Goal: Task Accomplishment & Management: Use online tool/utility

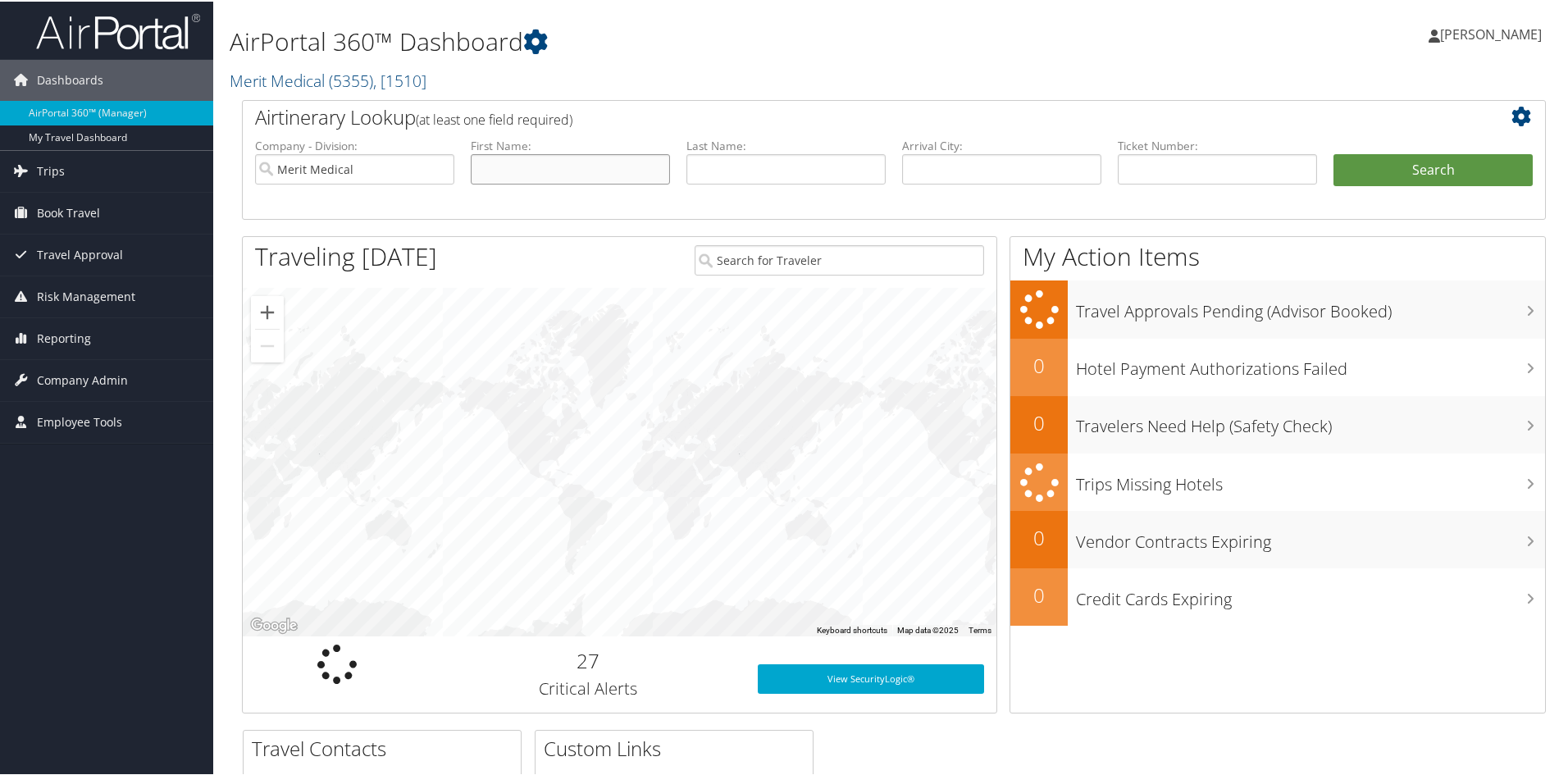
click at [603, 162] on input "text" at bounding box center [570, 168] width 199 height 30
click at [772, 157] on input "text" at bounding box center [785, 168] width 199 height 30
click at [920, 168] on input "text" at bounding box center [1001, 168] width 199 height 30
type input "[GEOGRAPHIC_DATA]"
click at [1333, 153] on button "Search" at bounding box center [1432, 169] width 199 height 33
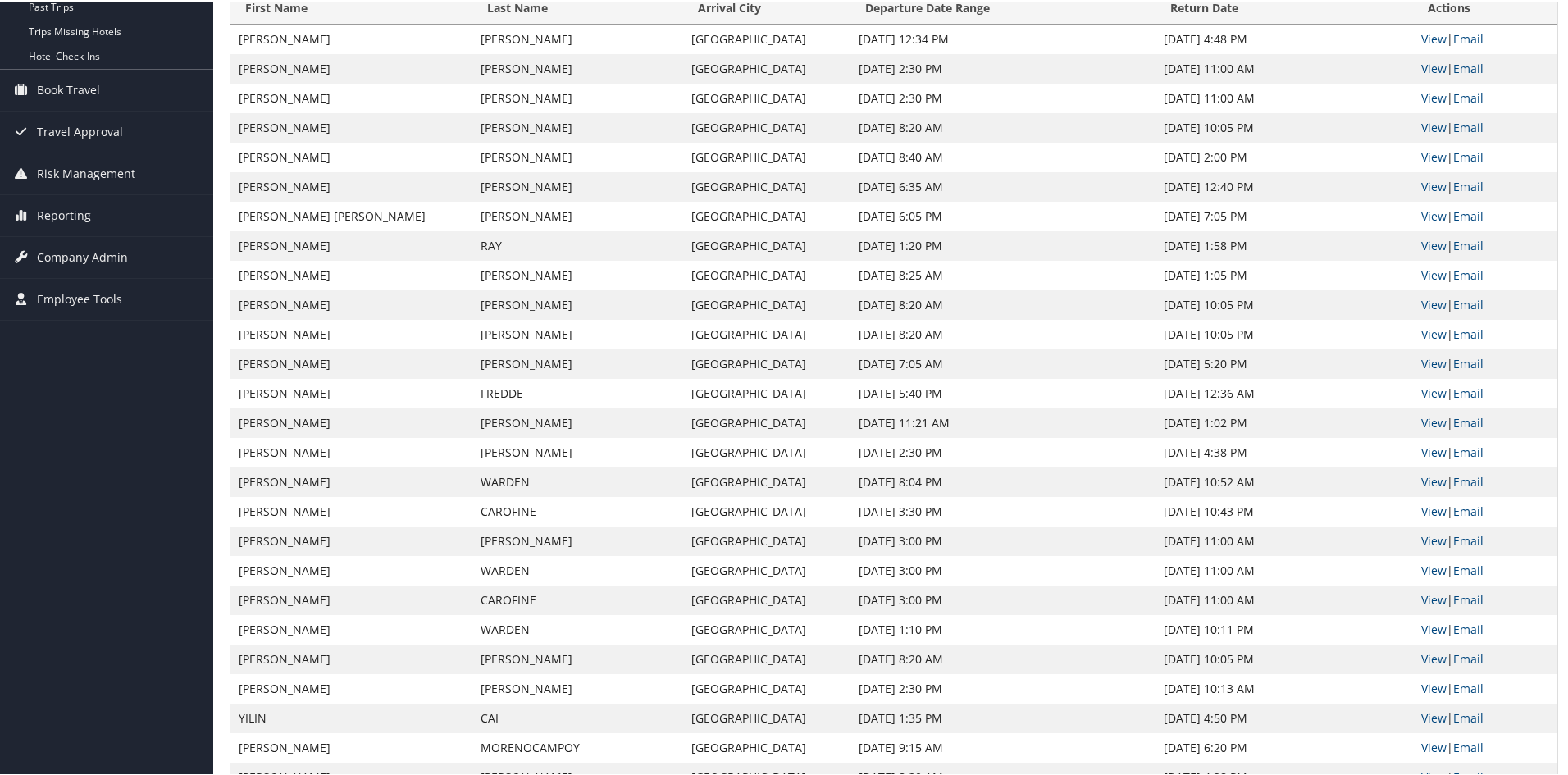
scroll to position [204, 0]
